Goal: Navigation & Orientation: Find specific page/section

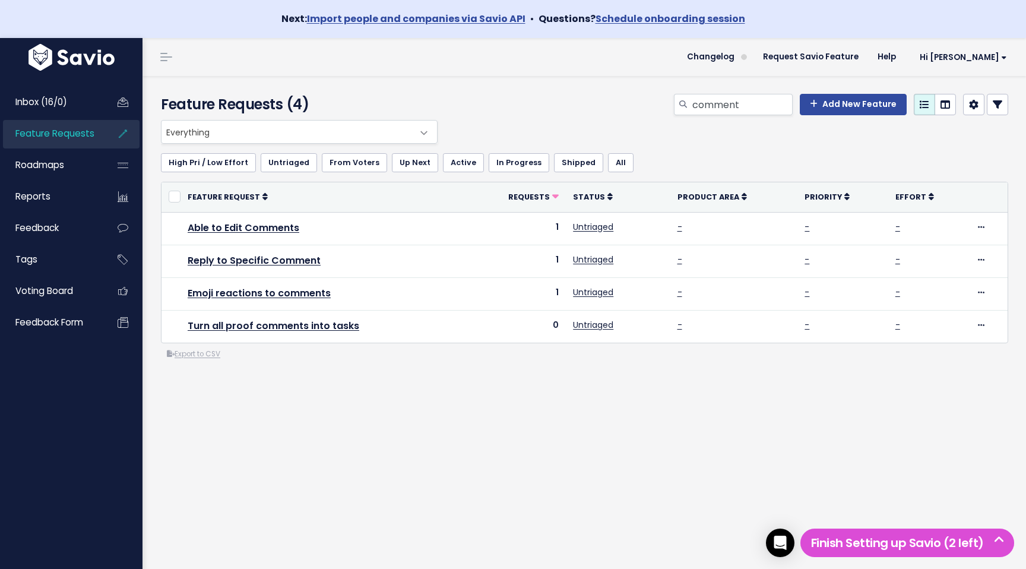
click at [535, 413] on div "Everything No Product Area Project Management Client Task Improvements Integrat…" at bounding box center [585, 288] width 866 height 336
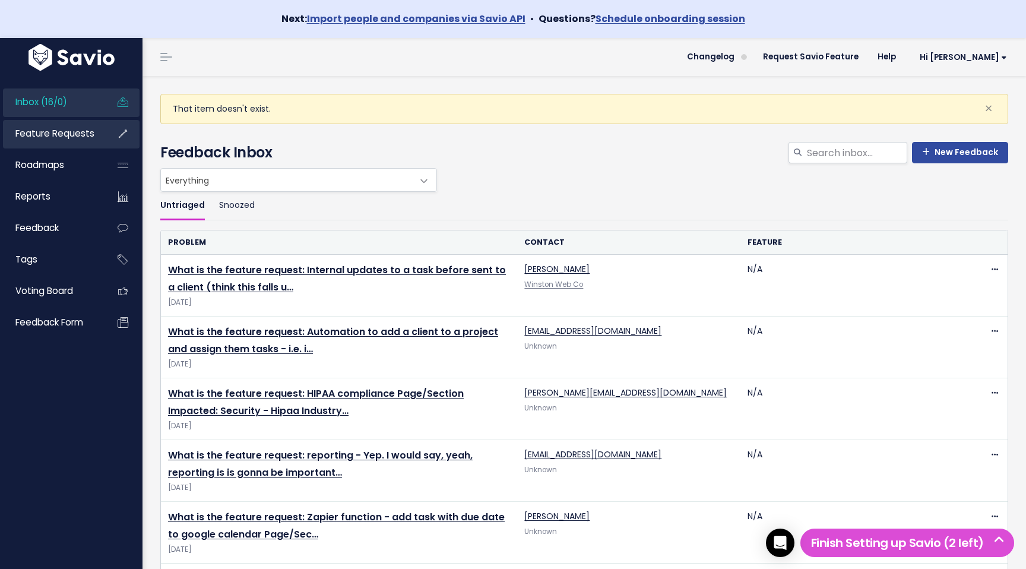
click at [83, 128] on span "Feature Requests" at bounding box center [54, 133] width 79 height 12
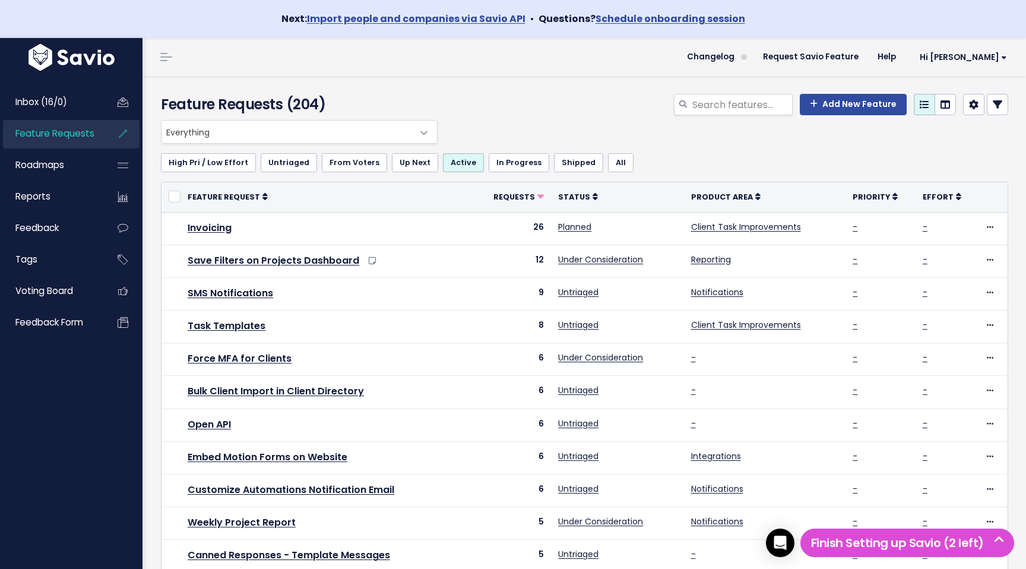
click at [596, 157] on div "Customize Filter order, names, and sharing, and show/hide filters" at bounding box center [626, 136] width 119 height 45
click at [608, 164] on link "All" at bounding box center [621, 162] width 26 height 19
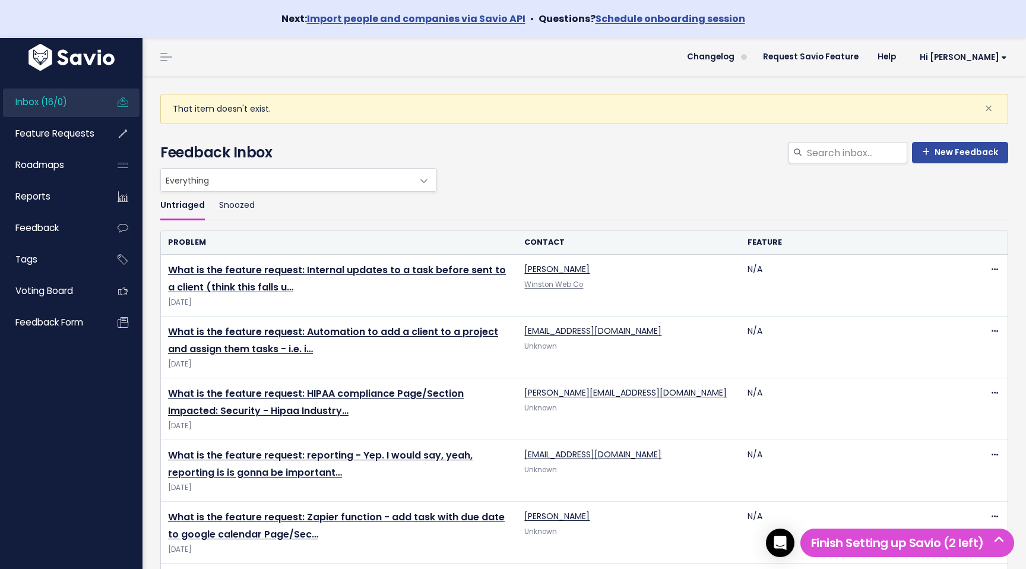
click at [556, 232] on th "Contact" at bounding box center [628, 242] width 223 height 24
